Goal: Information Seeking & Learning: Learn about a topic

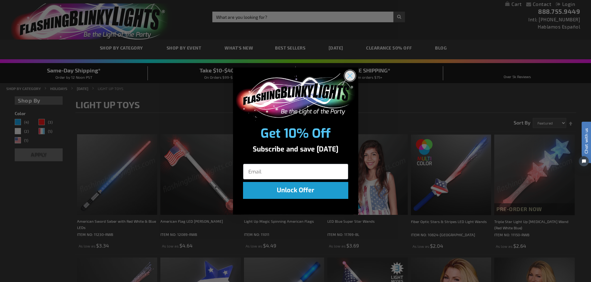
click at [349, 72] on circle "Close dialog" at bounding box center [350, 75] width 10 height 10
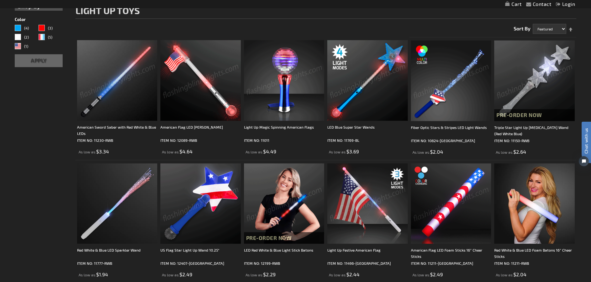
scroll to position [63, 0]
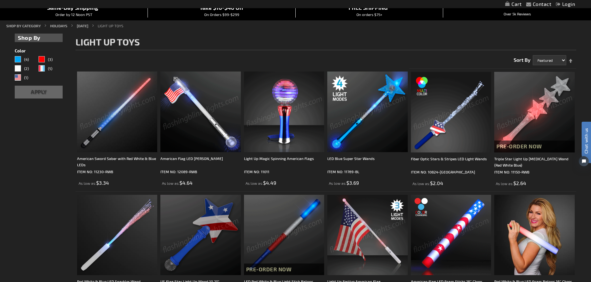
click at [199, 111] on img at bounding box center [200, 111] width 80 height 80
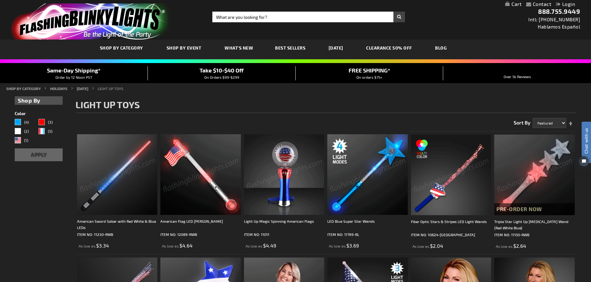
click at [110, 189] on img at bounding box center [117, 174] width 80 height 80
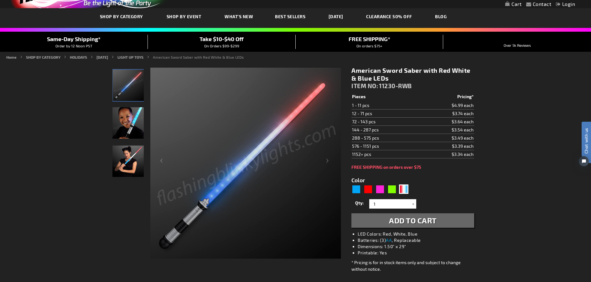
click at [129, 123] on img "Model displaying the Light Up Red White & Blue American Sword Saber" at bounding box center [127, 122] width 31 height 31
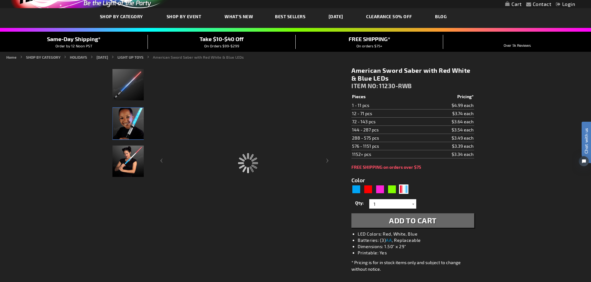
click at [127, 159] on img "Model displaying the Light Up Red White & Blue American Sword Saber" at bounding box center [127, 160] width 31 height 31
